Goal: Contribute content

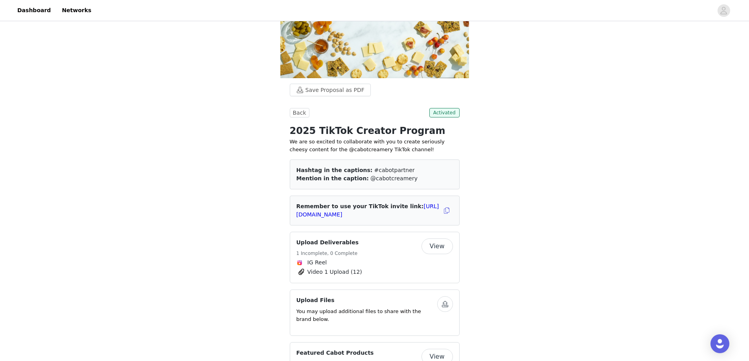
scroll to position [79, 0]
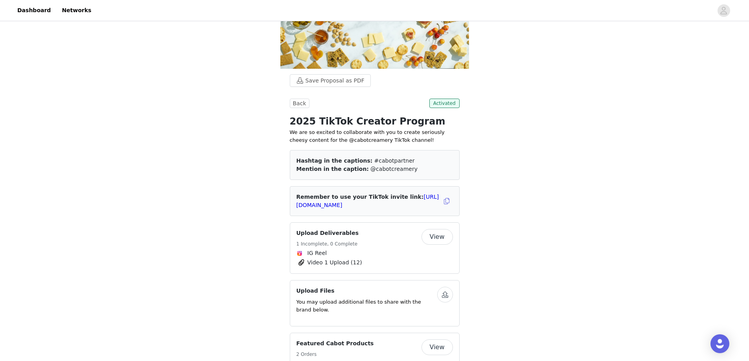
click at [439, 229] on button "View" at bounding box center [436, 237] width 31 height 16
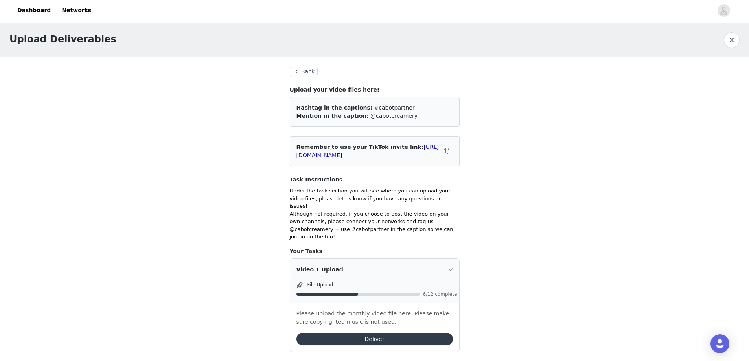
scroll to position [118, 0]
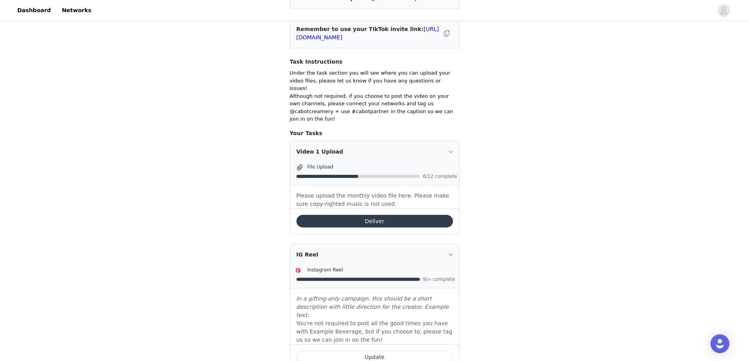
click at [387, 215] on button "Deliver" at bounding box center [374, 221] width 156 height 13
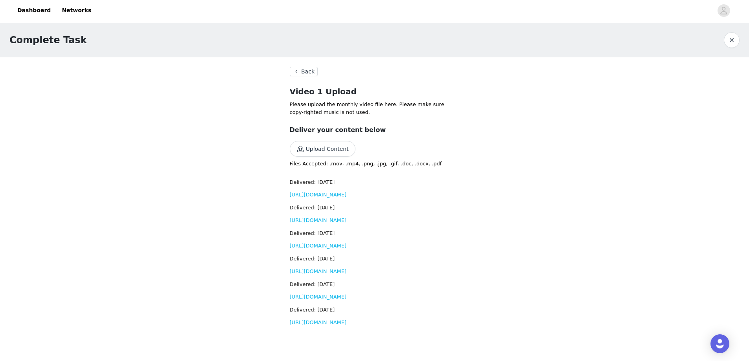
scroll to position [27, 0]
click at [312, 141] on button "Upload Content" at bounding box center [323, 149] width 66 height 16
click at [311, 70] on button "Back" at bounding box center [304, 71] width 28 height 9
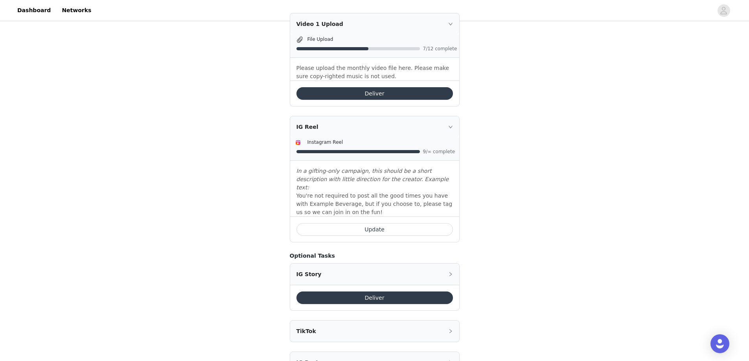
scroll to position [275, 0]
